Goal: Use online tool/utility: Utilize a website feature to perform a specific function

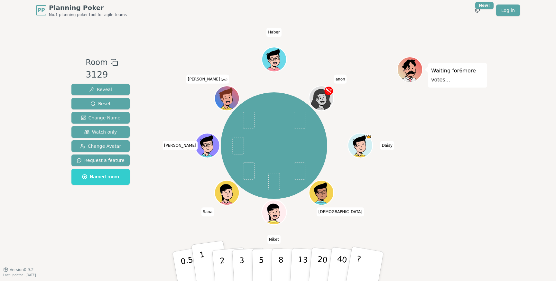
click at [205, 258] on button "1" at bounding box center [210, 266] width 38 height 52
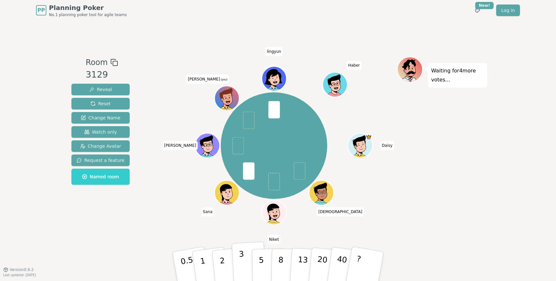
click at [239, 260] on button "3" at bounding box center [249, 266] width 35 height 50
click at [225, 258] on button "2" at bounding box center [229, 266] width 37 height 51
click at [241, 254] on p "3" at bounding box center [242, 266] width 7 height 35
click at [366, 256] on button "?" at bounding box center [365, 266] width 40 height 53
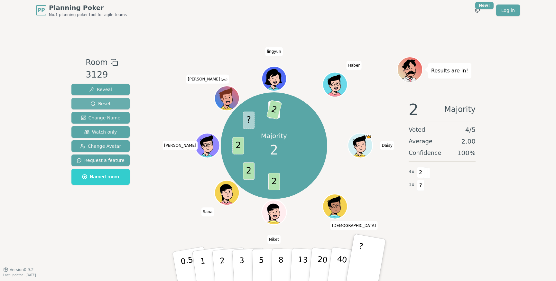
click at [99, 102] on span "Reset" at bounding box center [100, 103] width 20 height 6
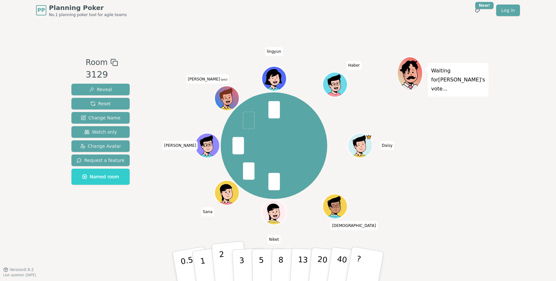
click at [227, 269] on button "2" at bounding box center [229, 266] width 37 height 51
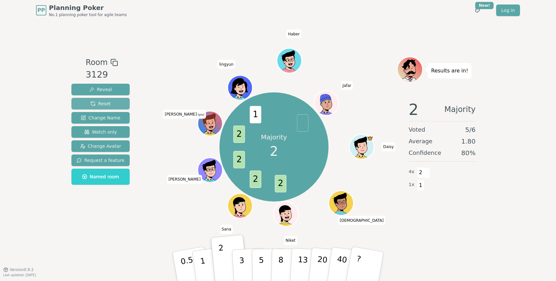
click at [99, 106] on span "Reset" at bounding box center [100, 103] width 20 height 6
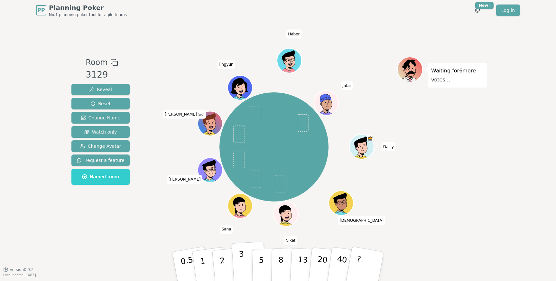
click at [237, 259] on button "3" at bounding box center [249, 266] width 35 height 50
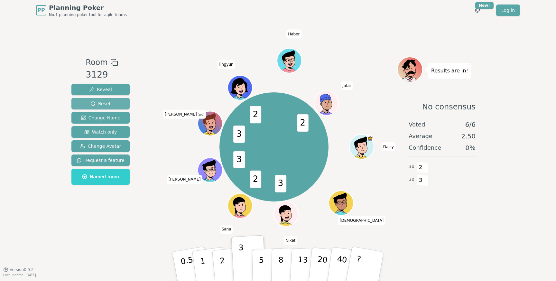
click at [107, 102] on span "Reset" at bounding box center [100, 103] width 20 height 6
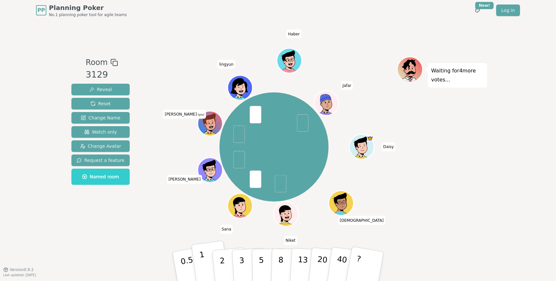
click at [204, 260] on button "1" at bounding box center [210, 266] width 38 height 52
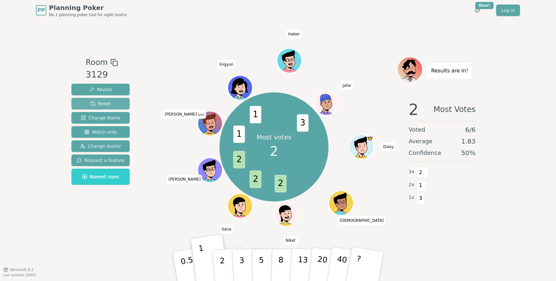
click at [117, 104] on button "Reset" at bounding box center [100, 104] width 58 height 12
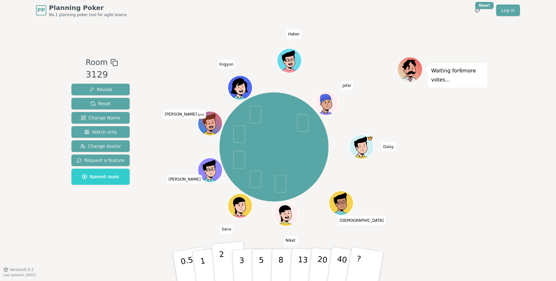
click at [222, 260] on p "2" at bounding box center [223, 267] width 8 height 35
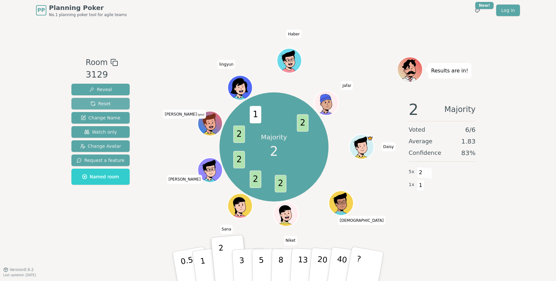
click at [112, 102] on button "Reset" at bounding box center [100, 104] width 58 height 12
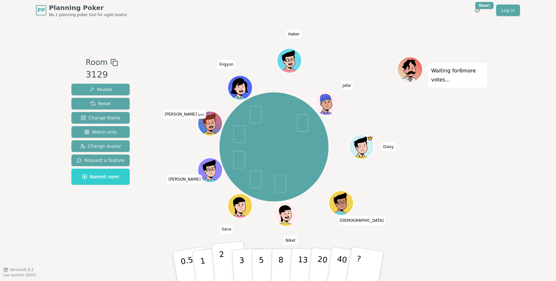
click at [218, 265] on button "2" at bounding box center [229, 266] width 37 height 51
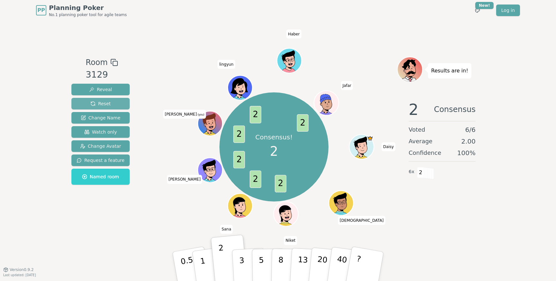
click at [110, 102] on button "Reset" at bounding box center [100, 104] width 58 height 12
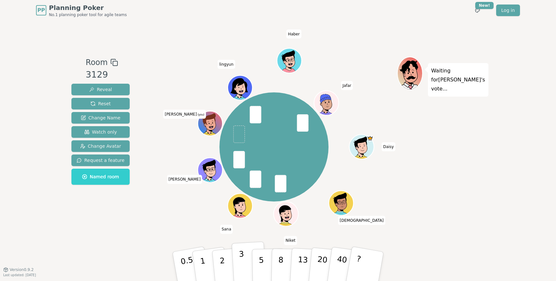
click at [247, 262] on button "3" at bounding box center [249, 266] width 35 height 50
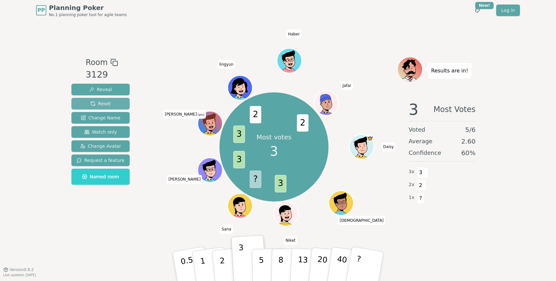
click at [106, 103] on span "Reset" at bounding box center [100, 103] width 20 height 6
